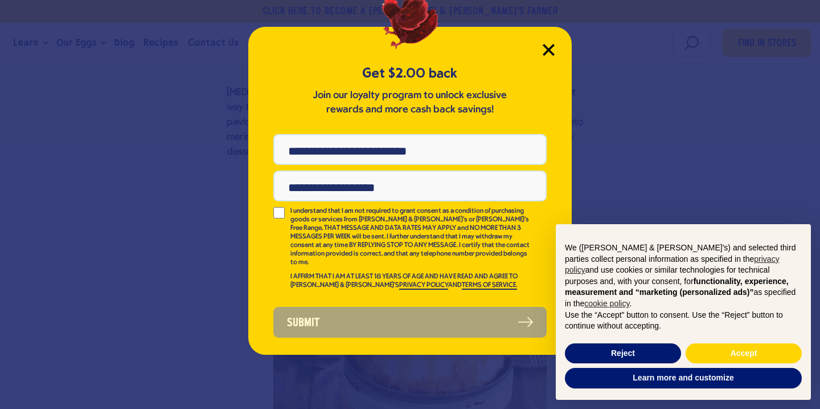
click at [550, 47] on icon "Close Modal" at bounding box center [549, 49] width 10 height 10
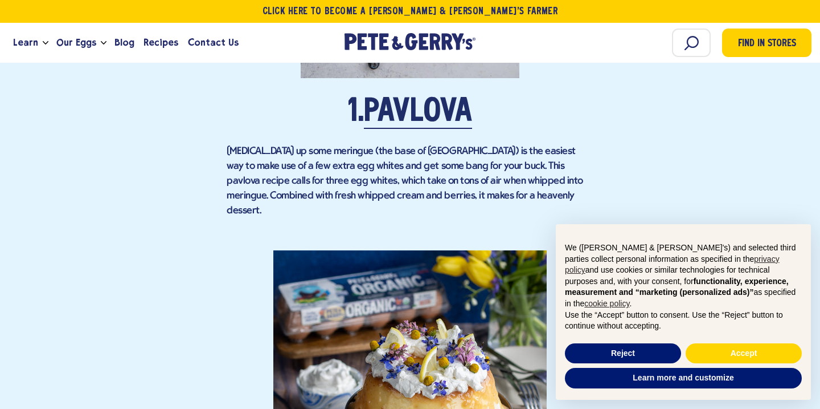
scroll to position [1138, 0]
click at [430, 97] on link "Pavlova" at bounding box center [418, 113] width 108 height 32
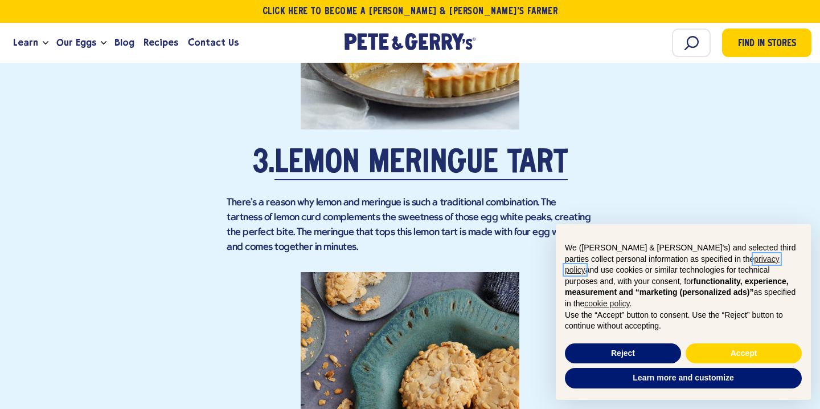
scroll to position [1963, 0]
click at [468, 149] on link "Lemon Meringue Tart" at bounding box center [421, 165] width 293 height 32
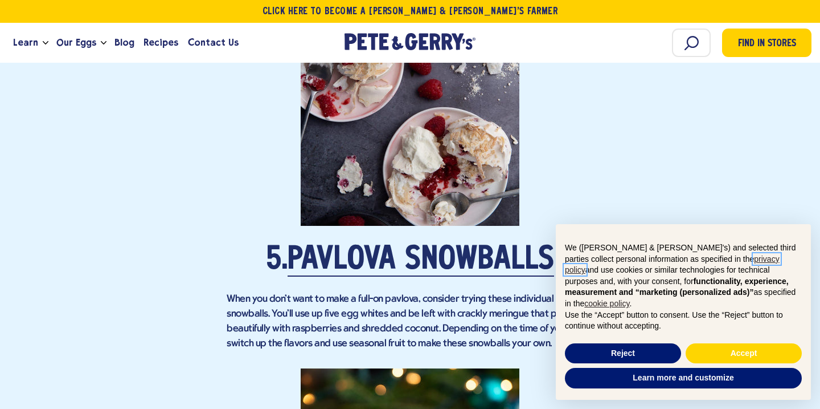
scroll to position [2700, 0]
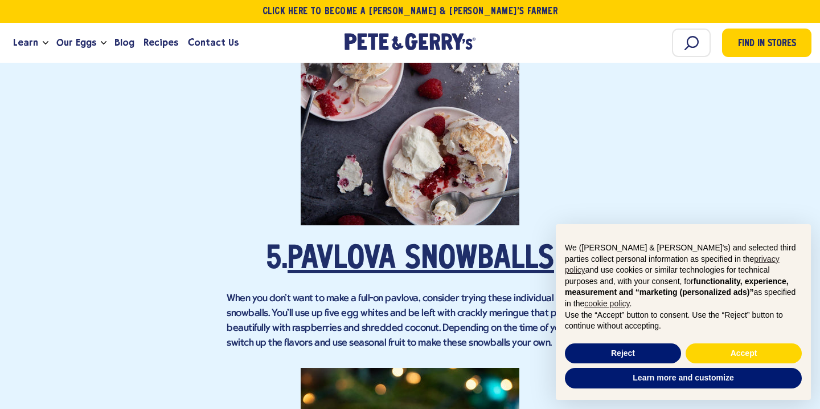
click at [428, 244] on link "Pavlova Snowballs" at bounding box center [421, 260] width 267 height 32
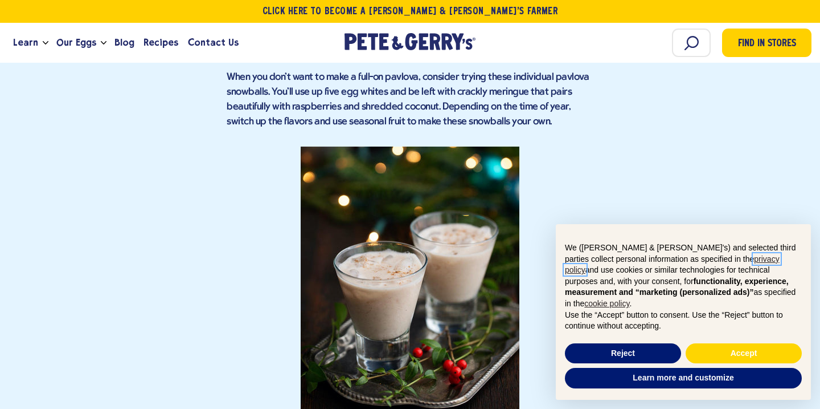
scroll to position [2559, 0]
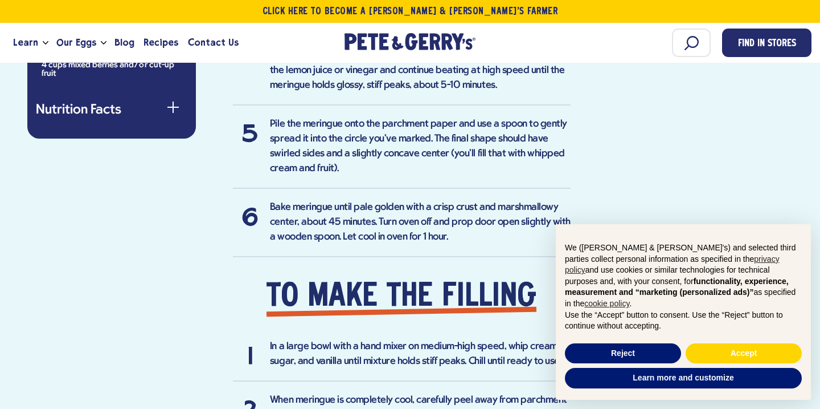
scroll to position [900, 0]
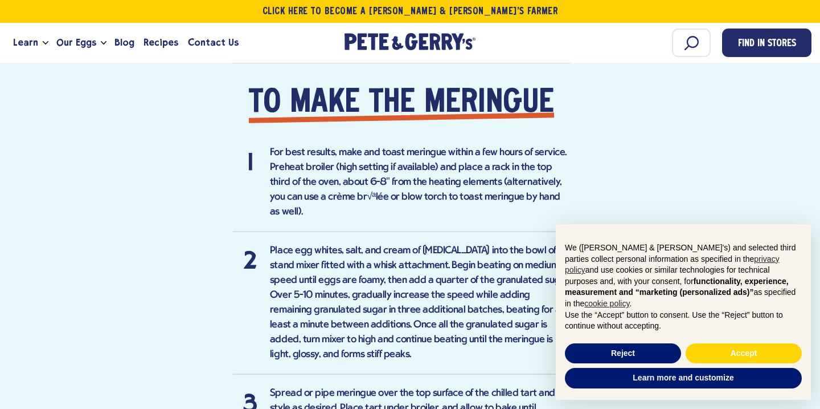
scroll to position [1402, 0]
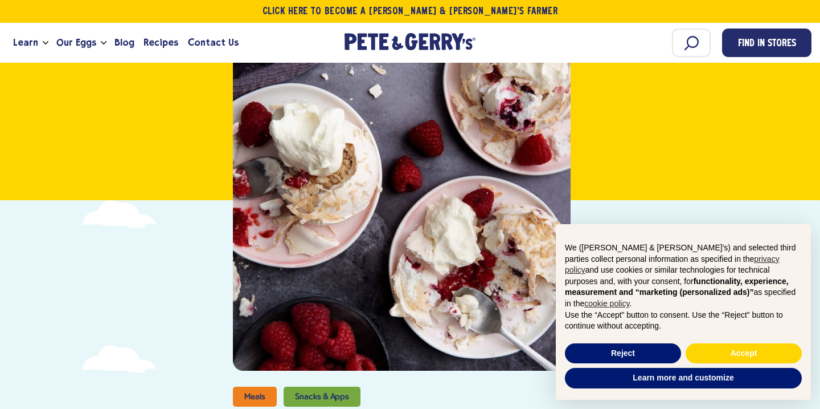
scroll to position [71, 0]
